Goal: Information Seeking & Learning: Learn about a topic

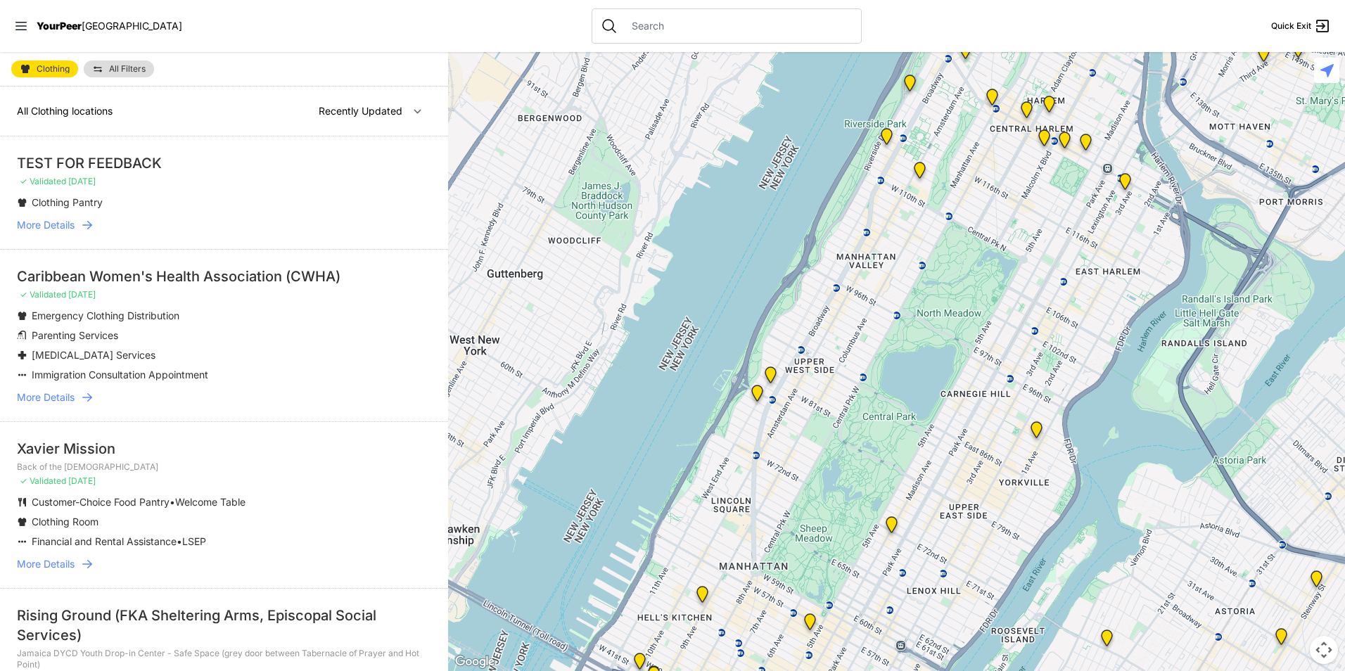
click at [136, 64] on link "All Filters" at bounding box center [119, 69] width 70 height 17
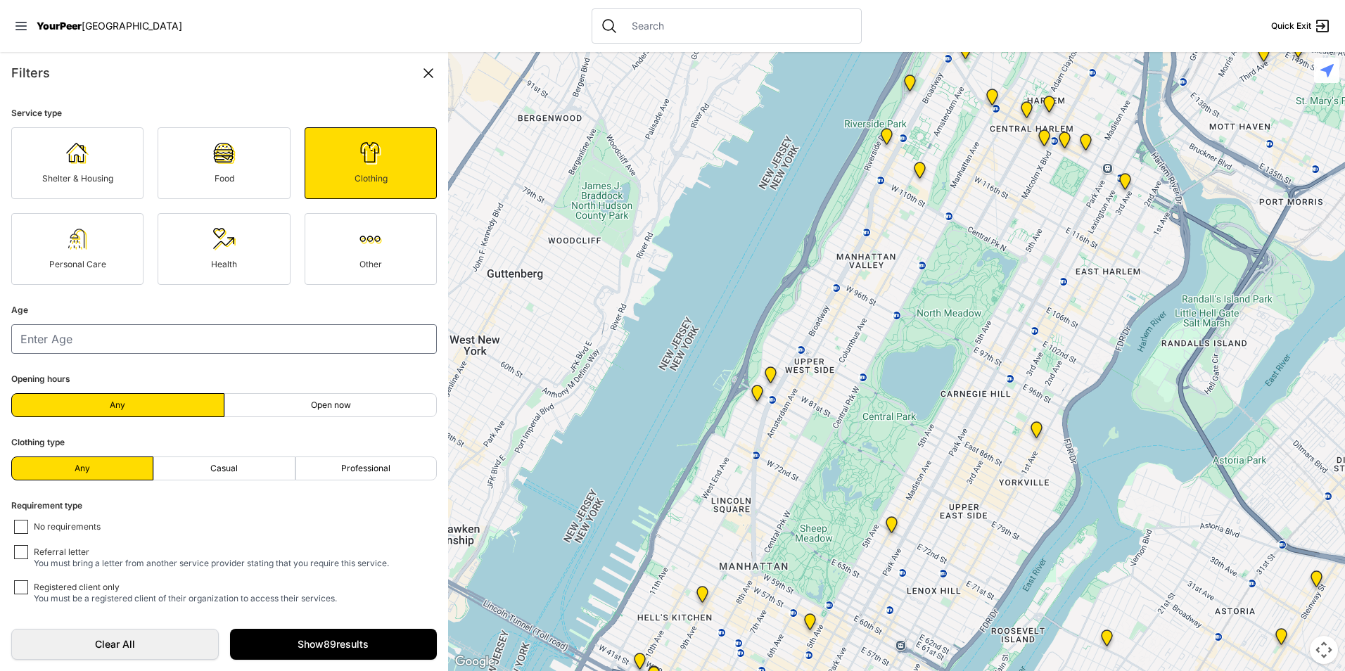
scroll to position [4, 0]
click at [332, 414] on label "Open now" at bounding box center [330, 405] width 213 height 24
click at [331, 405] on input "Open now" at bounding box center [331, 405] width 1 height 1
radio input "true"
click at [328, 403] on span "Open now" at bounding box center [331, 404] width 40 height 11
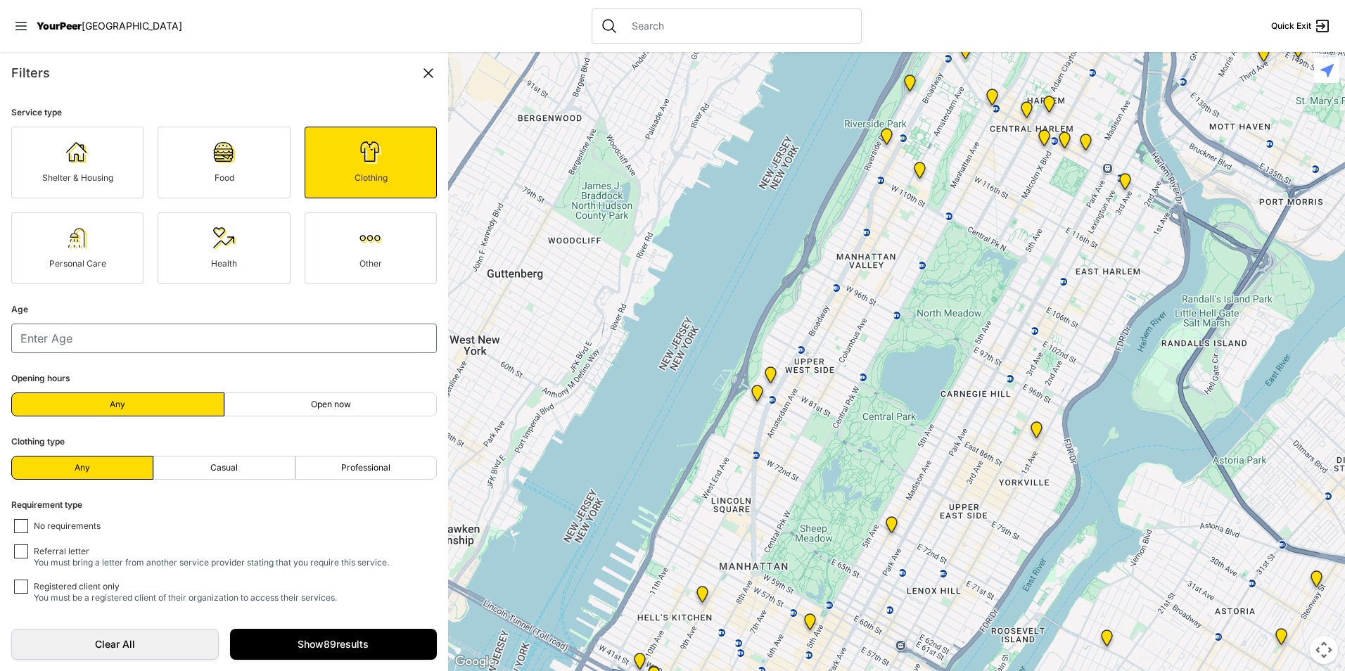
click at [331, 405] on input "Open now" at bounding box center [331, 405] width 1 height 1
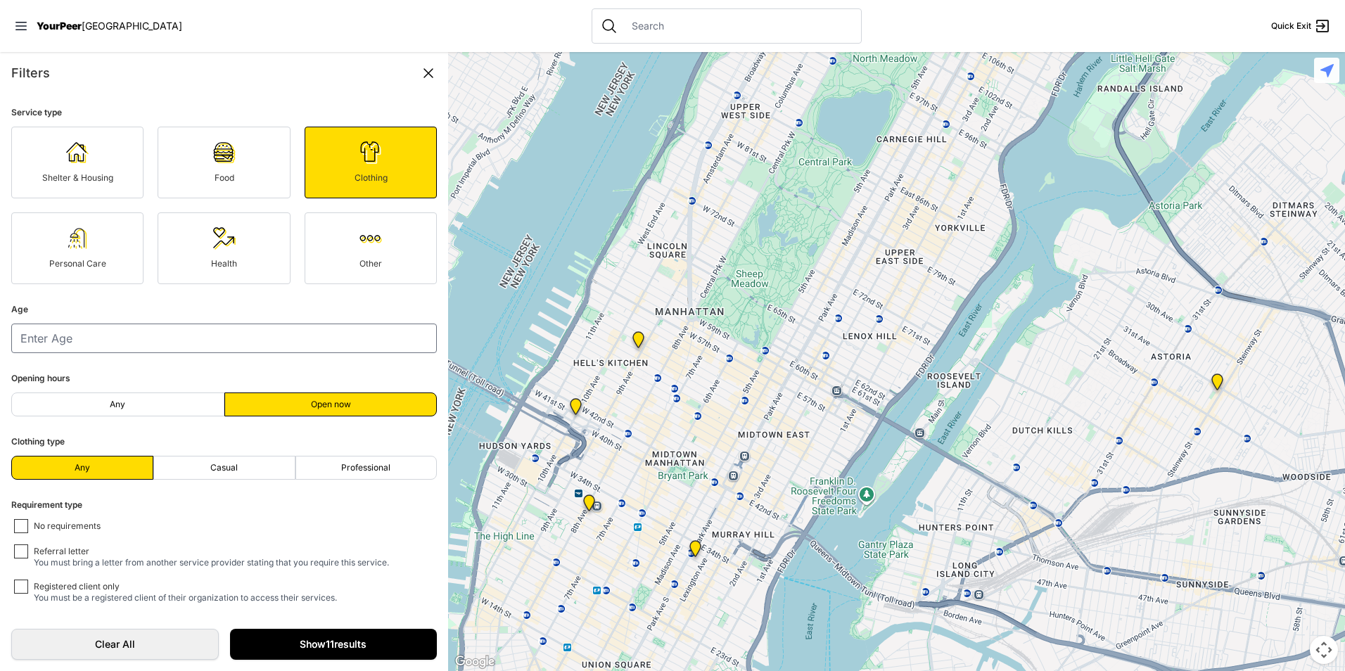
click at [340, 655] on link "Show 11 results" at bounding box center [334, 644] width 208 height 31
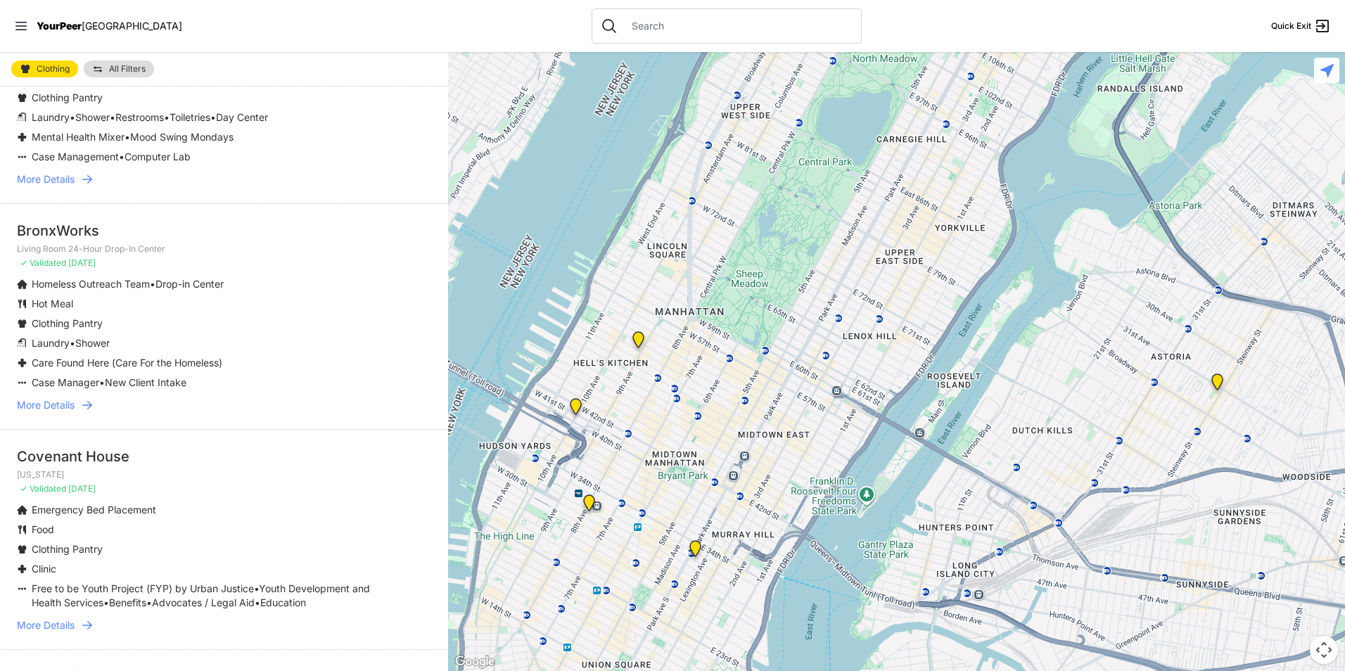
scroll to position [211, 0]
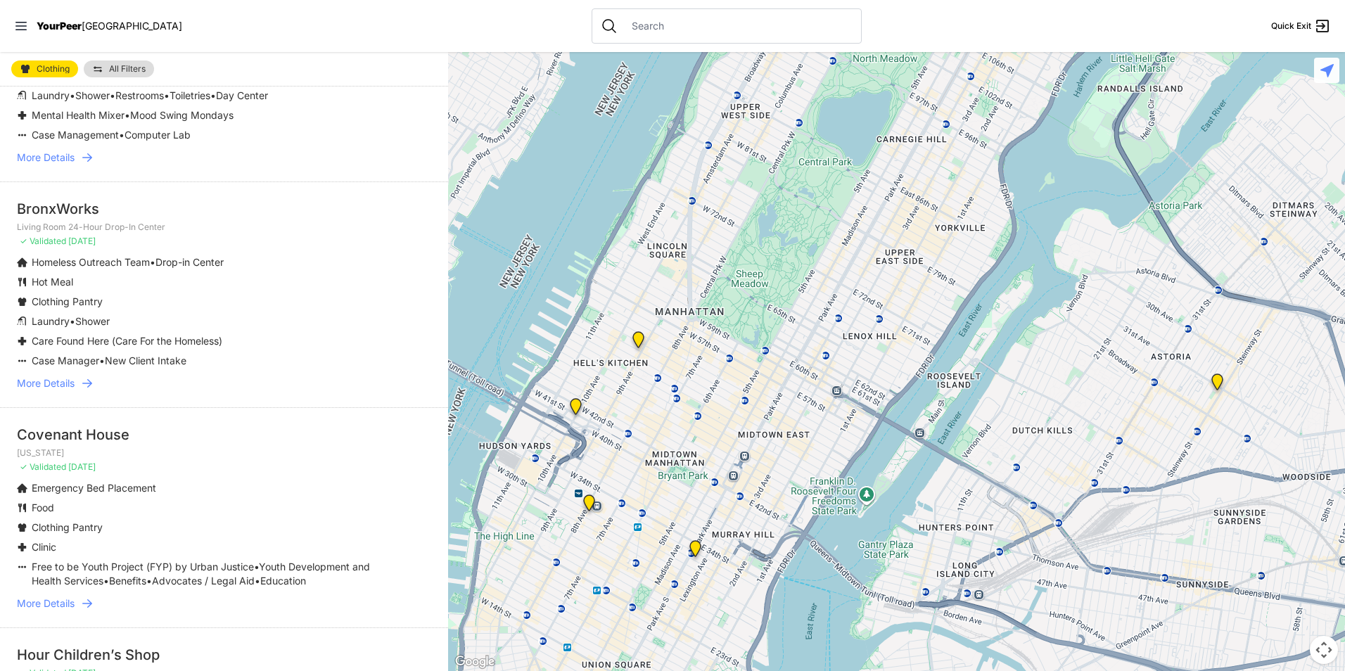
click at [126, 61] on link "All Filters" at bounding box center [119, 69] width 70 height 17
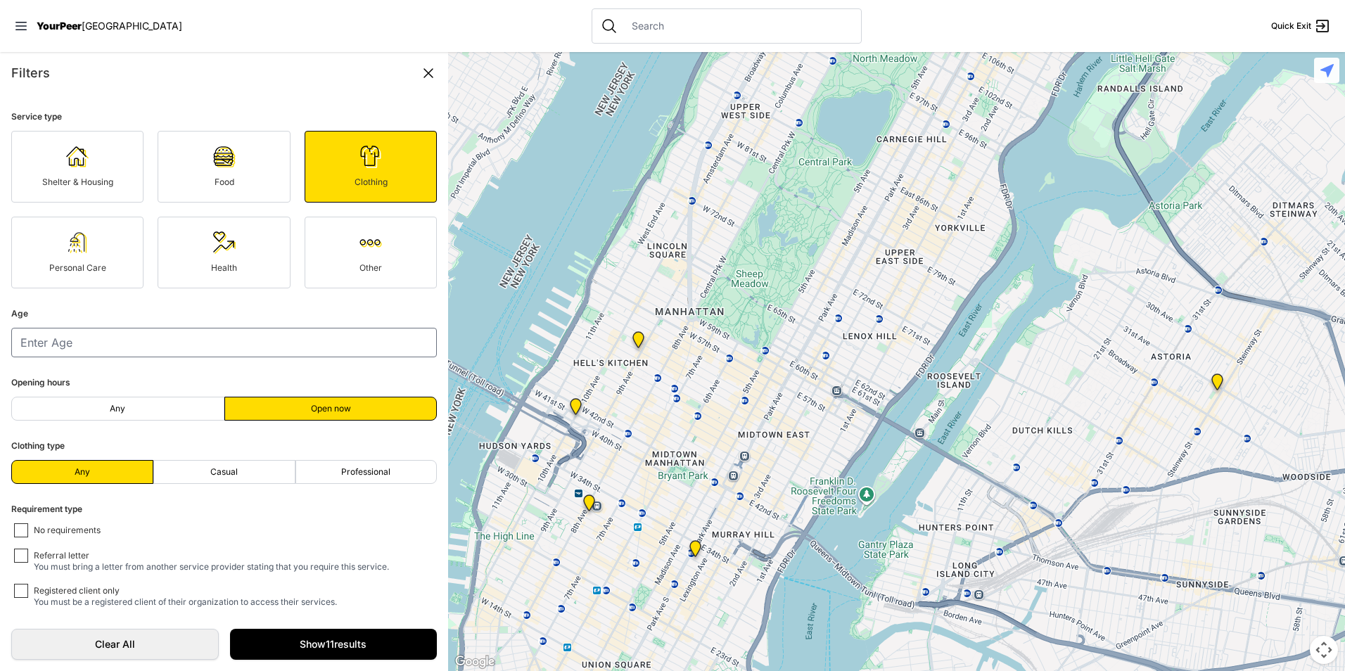
scroll to position [4, 0]
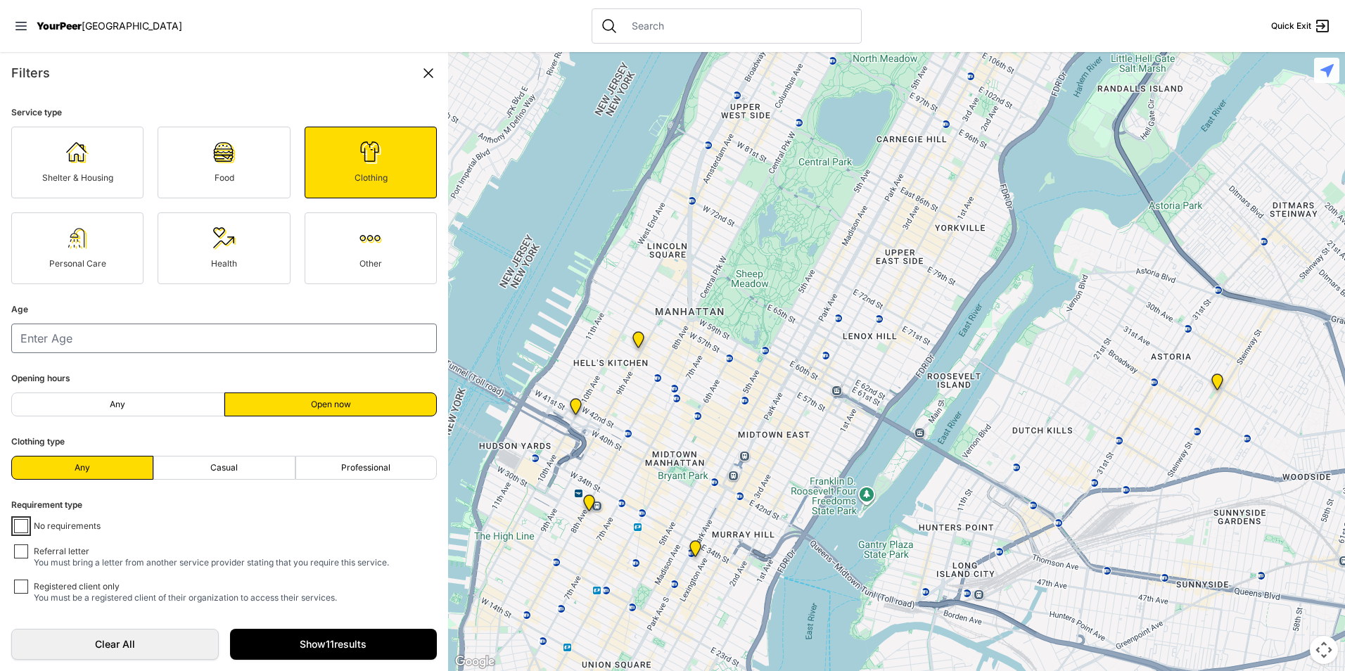
click at [25, 524] on input "No requirements" at bounding box center [21, 526] width 14 height 14
checkbox input "true"
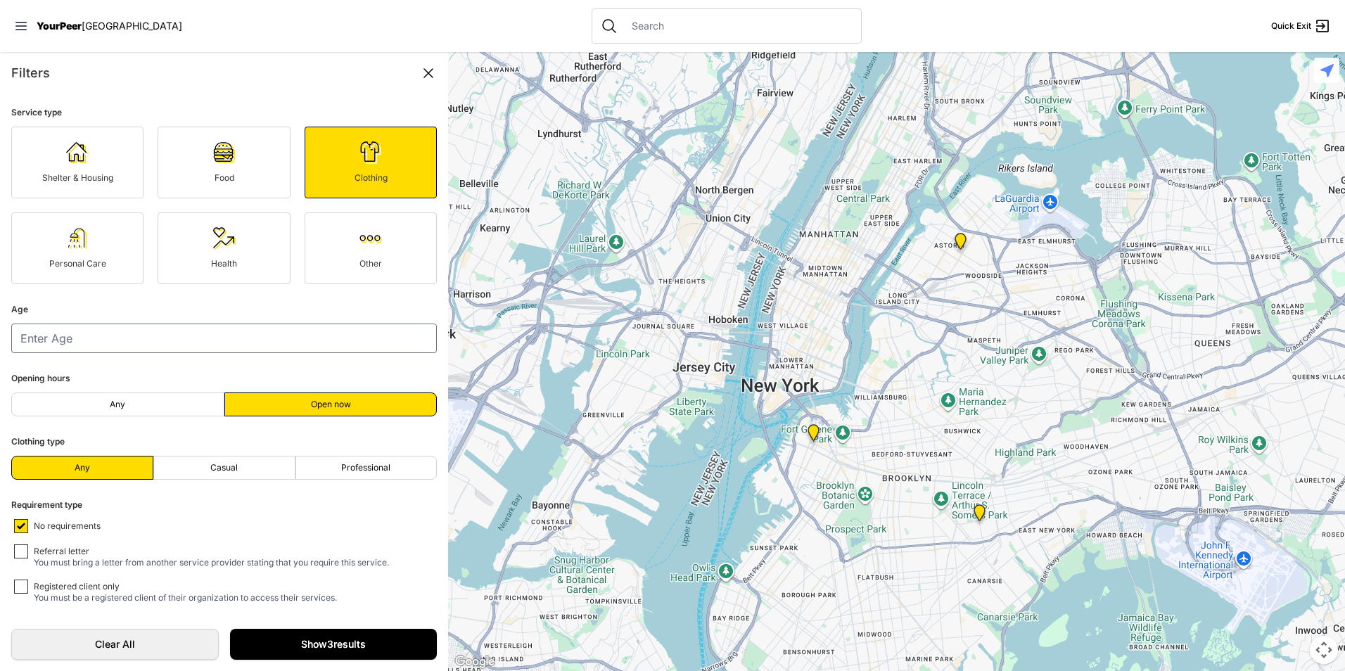
click at [360, 635] on link "Show 3 results" at bounding box center [334, 644] width 208 height 31
click at [353, 654] on link "Show 3 results" at bounding box center [334, 644] width 208 height 31
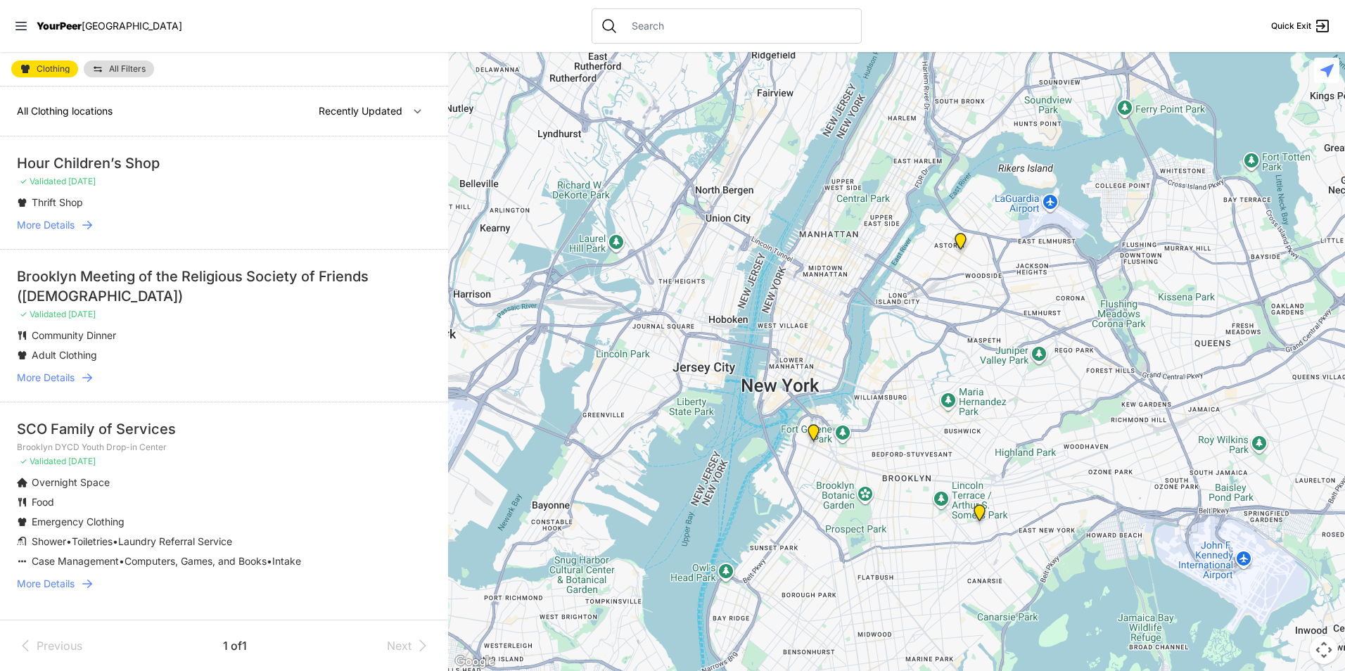
click at [61, 217] on li "Hour Children’s Shop ✓ Validated 4 months ago Thrift Shop More Details" at bounding box center [224, 192] width 448 height 113
click at [62, 221] on span "More Details" at bounding box center [46, 225] width 58 height 14
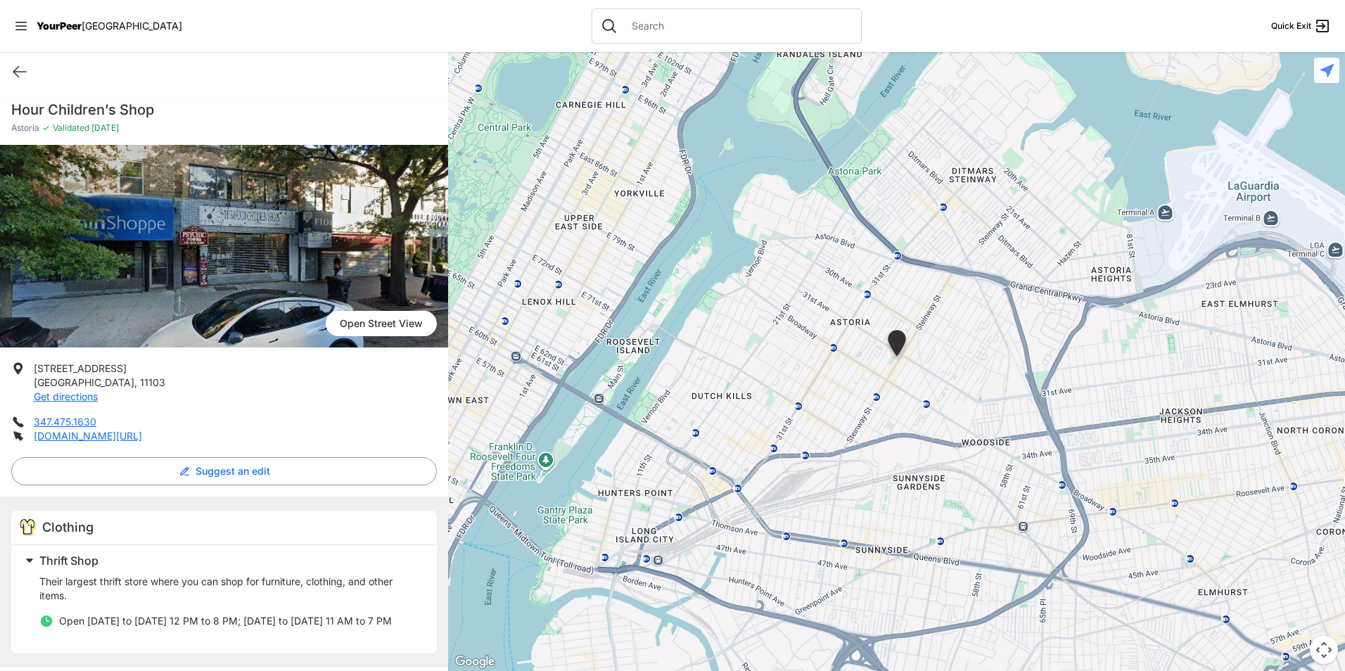
select select "recentlyUpdated"
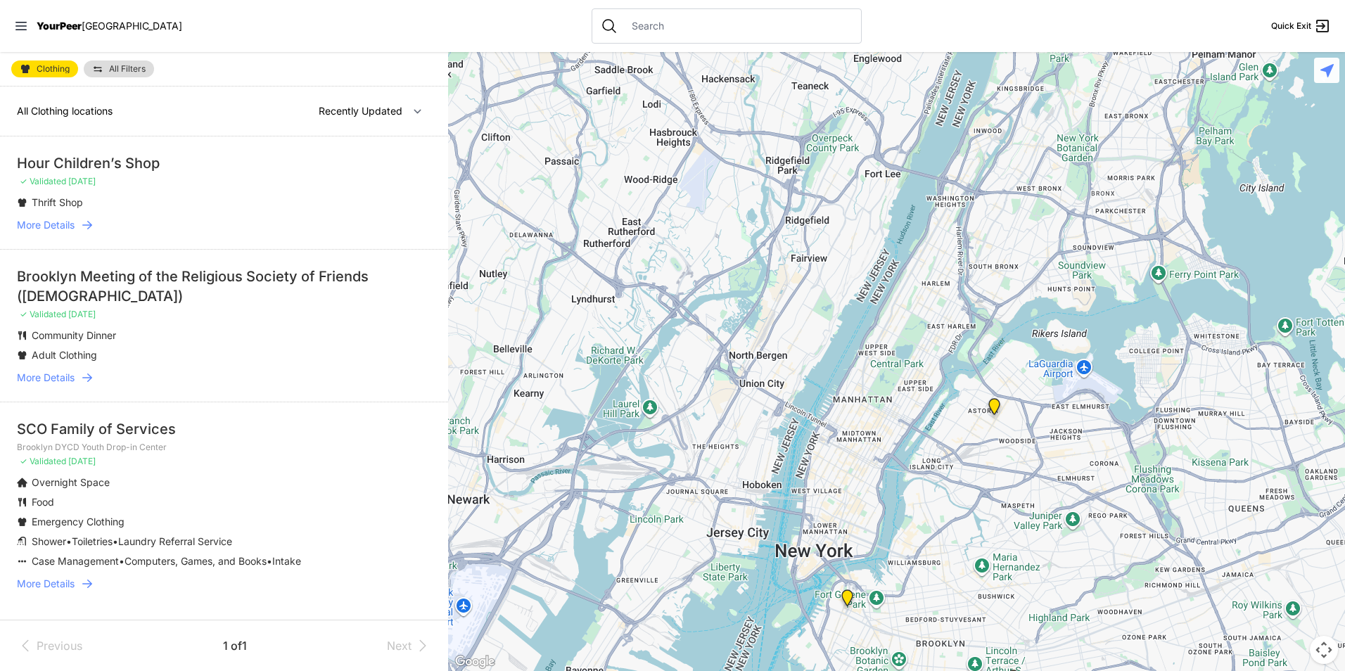
click at [77, 376] on link "More Details" at bounding box center [224, 378] width 414 height 14
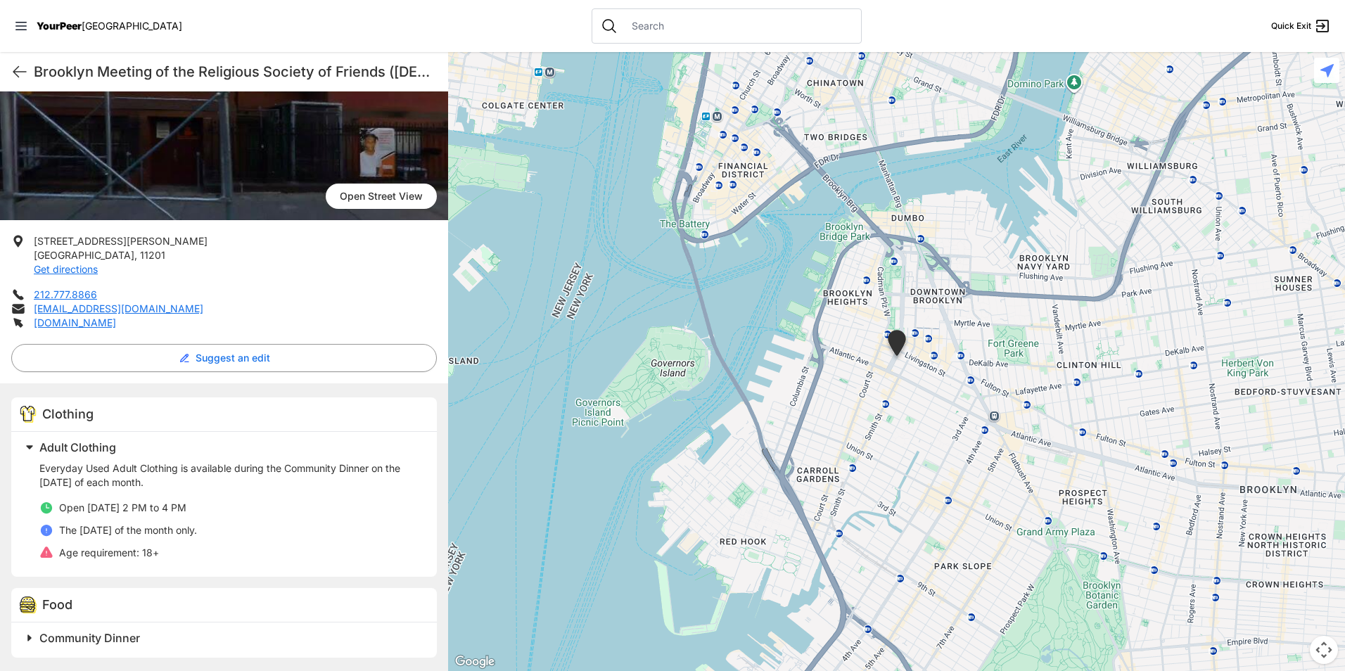
scroll to position [148, 0]
click at [20, 75] on icon at bounding box center [19, 71] width 17 height 17
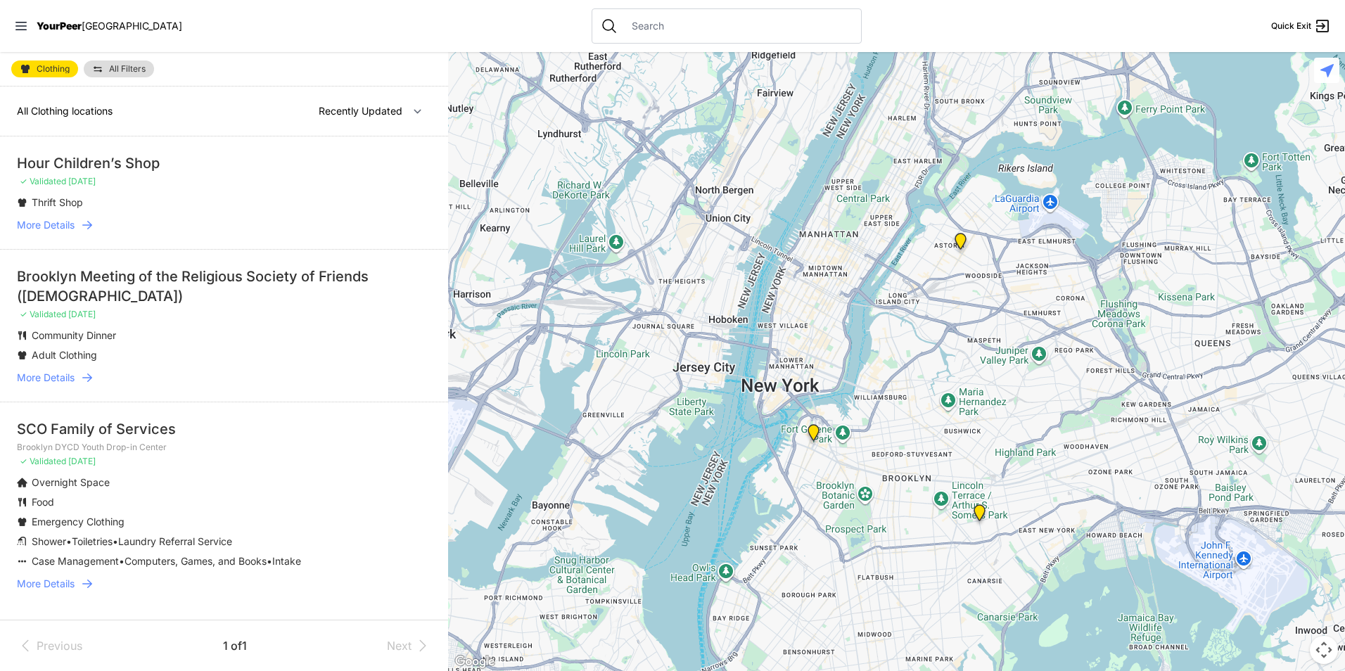
click at [39, 583] on span "More Details" at bounding box center [46, 584] width 58 height 14
